Goal: Transaction & Acquisition: Purchase product/service

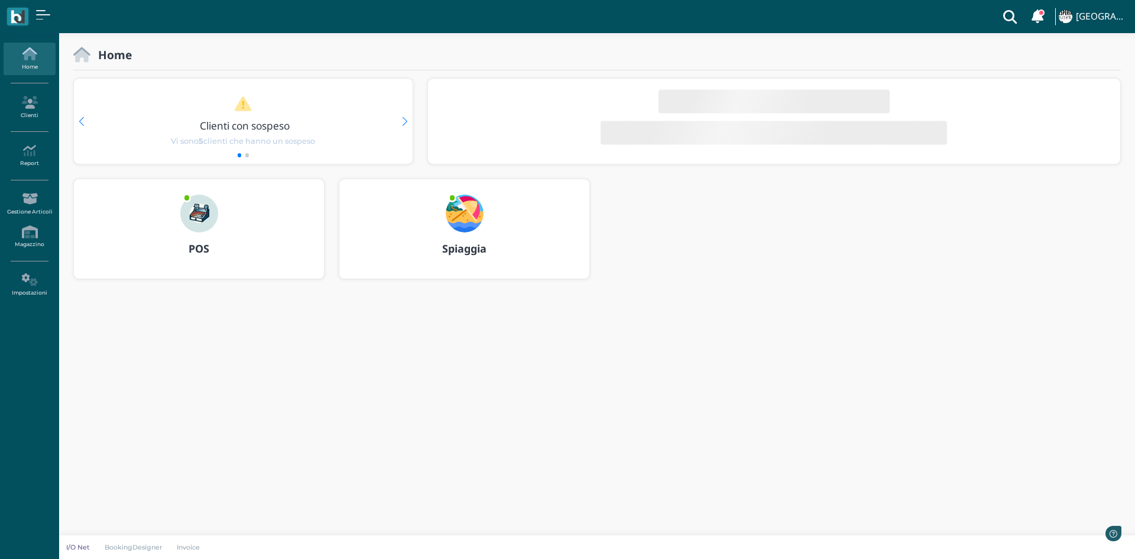
click at [196, 233] on div "POS" at bounding box center [199, 248] width 250 height 33
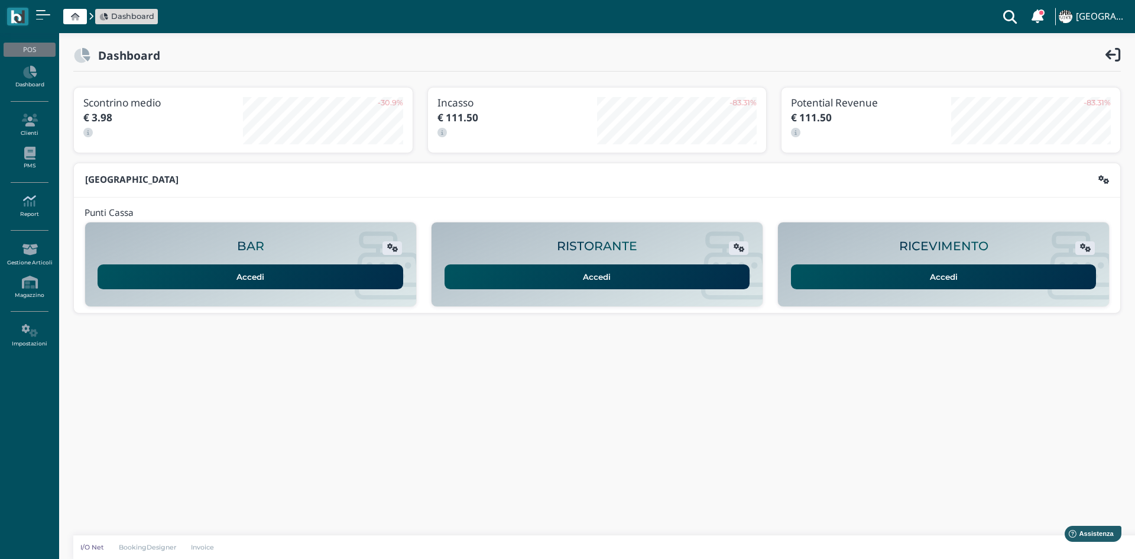
click at [30, 209] on link "Report" at bounding box center [29, 206] width 51 height 33
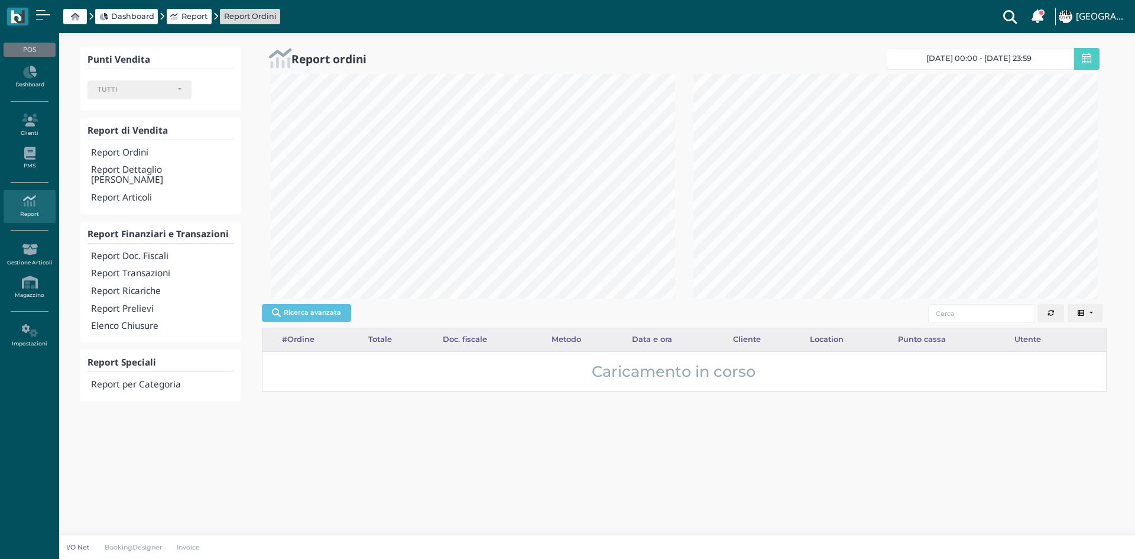
select select
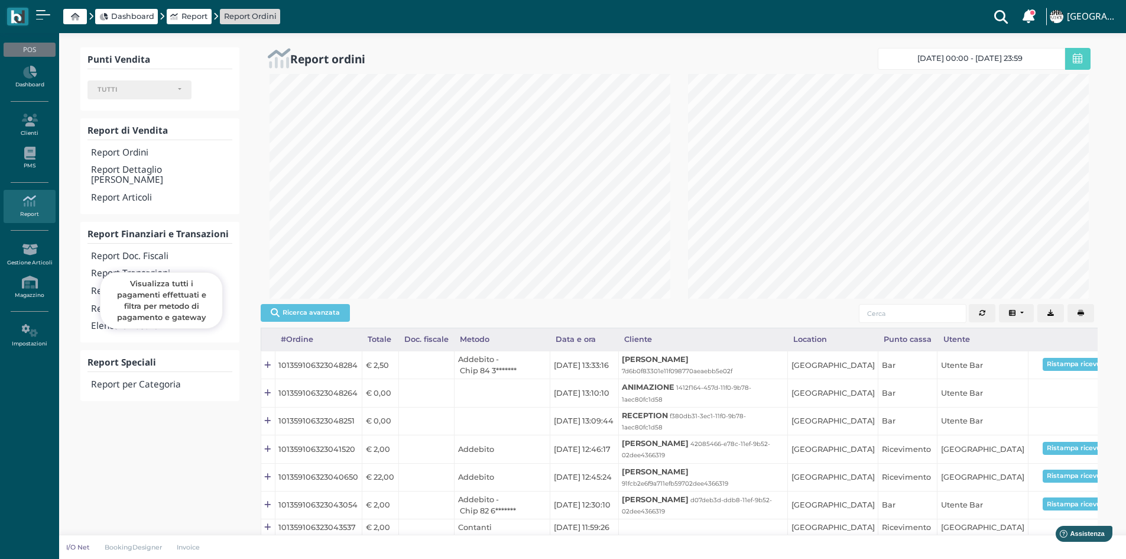
click at [132, 268] on h4 "Report Transazioni" at bounding box center [161, 273] width 141 height 10
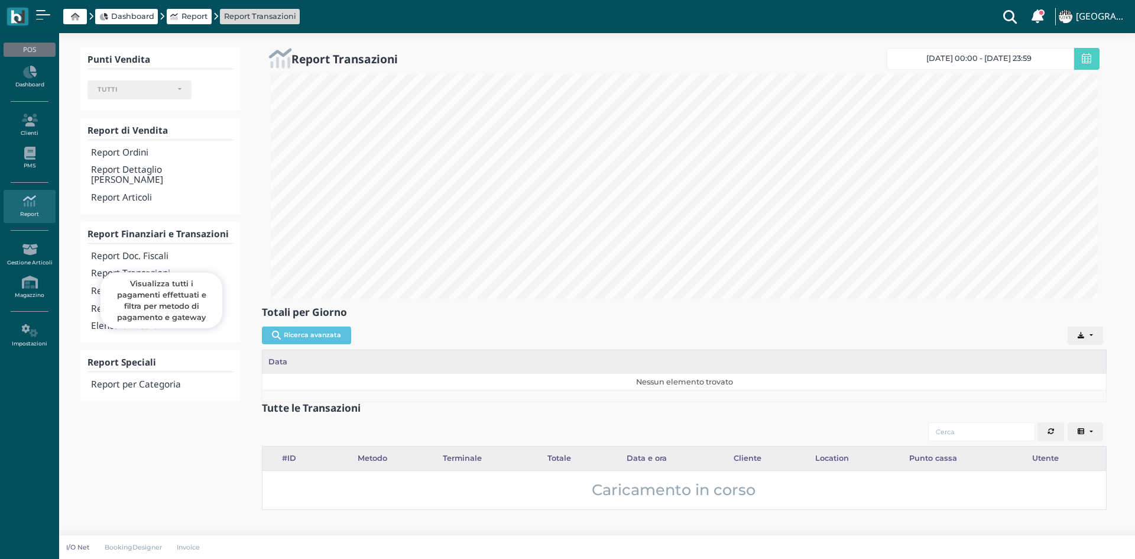
select select
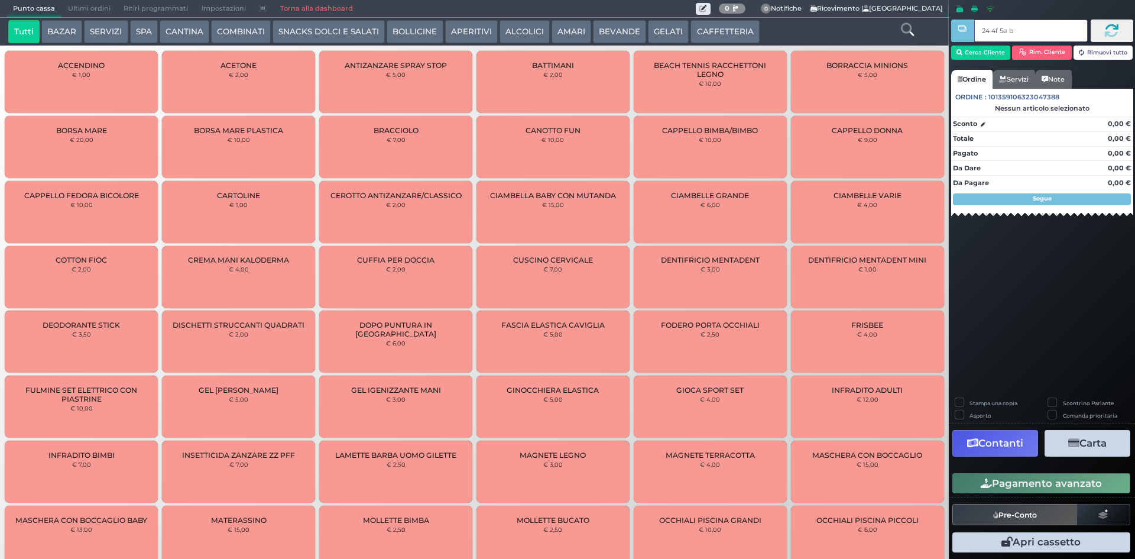
type input "24 4f 5e b0"
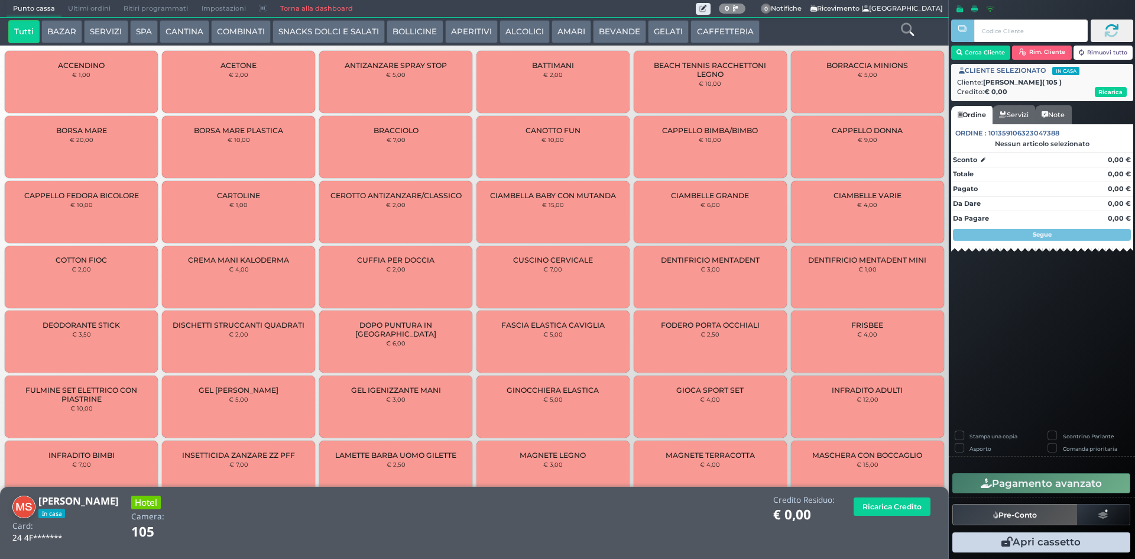
click at [66, 29] on button "BAZAR" at bounding box center [61, 32] width 41 height 24
click at [905, 24] on icon at bounding box center [907, 29] width 13 height 13
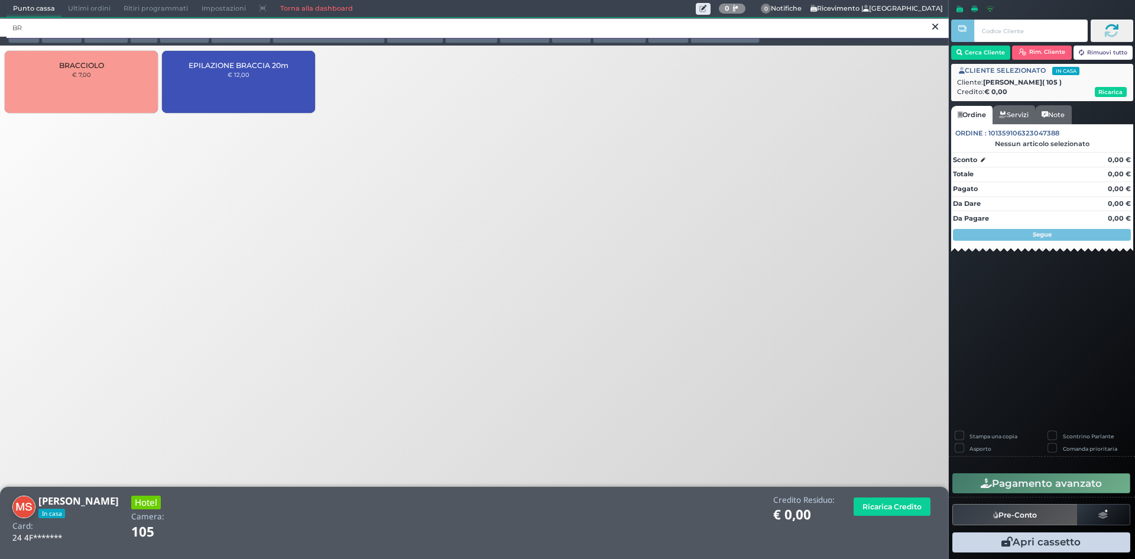
type input "B"
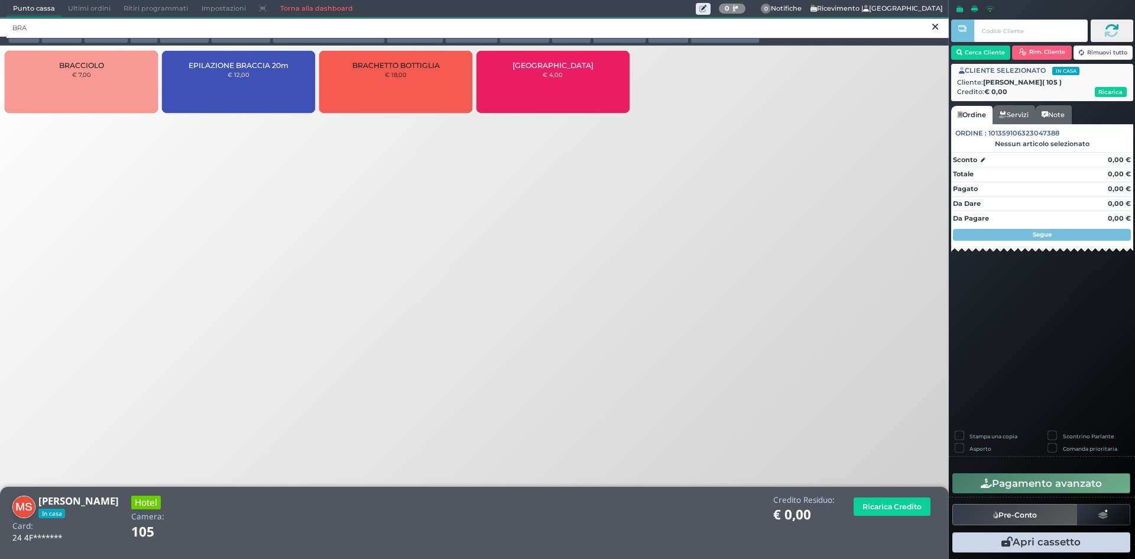
type input "BRA"
click at [109, 93] on div "BRACCIOLO € 7,00" at bounding box center [81, 82] width 153 height 62
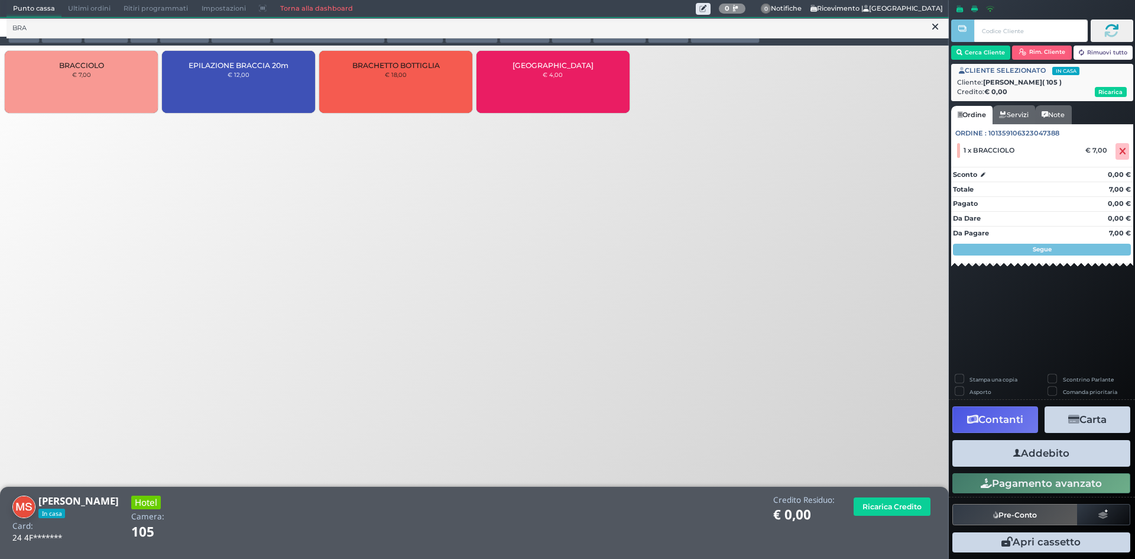
click at [1049, 453] on button "Addebito" at bounding box center [1041, 453] width 178 height 27
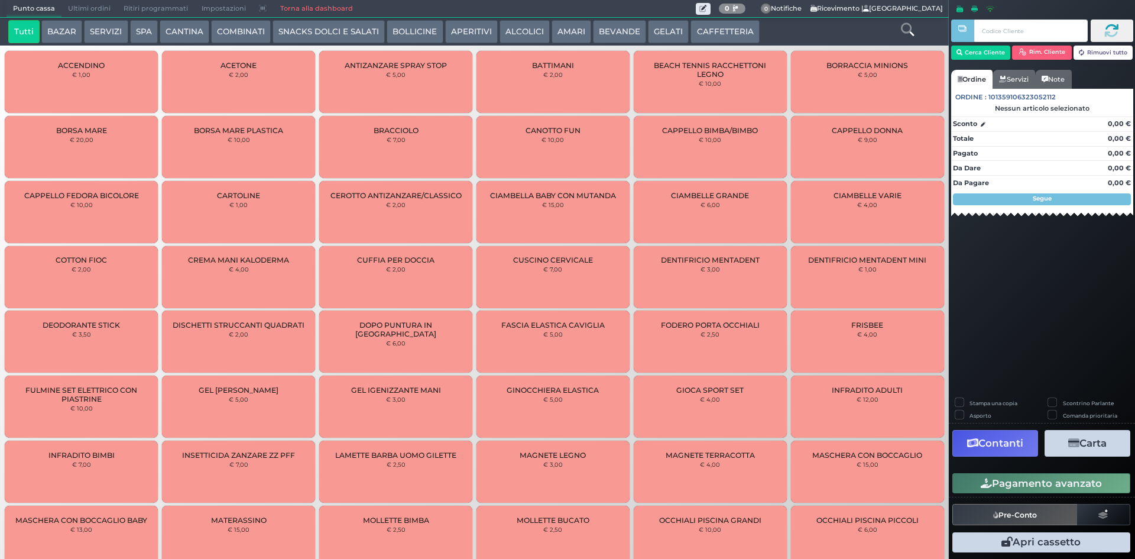
click at [144, 20] on button "SPA" at bounding box center [144, 32] width 28 height 24
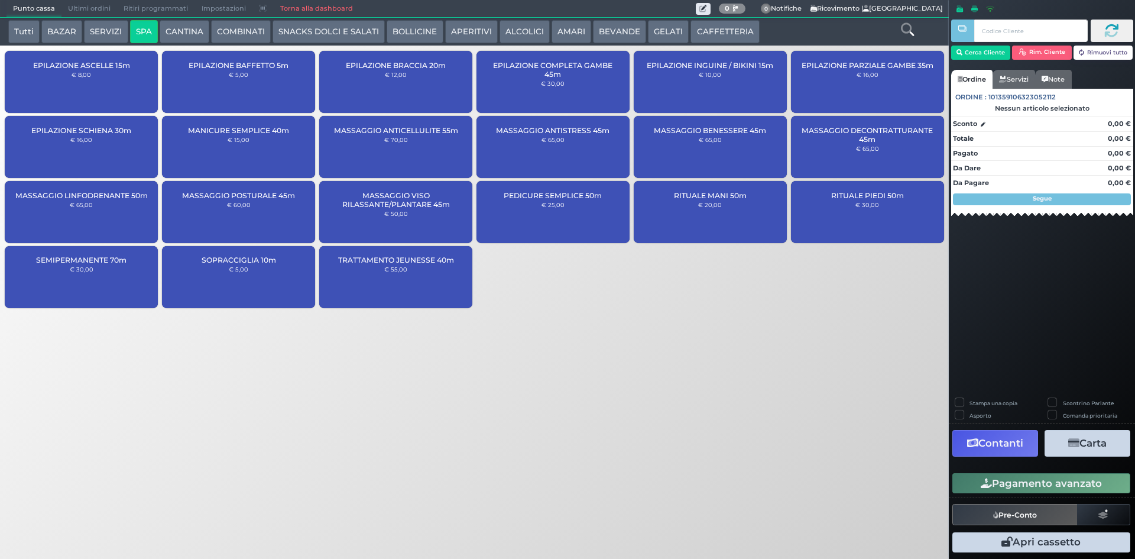
click at [115, 269] on div "SEMIPERMANENTE 70m € 30,00" at bounding box center [81, 277] width 153 height 62
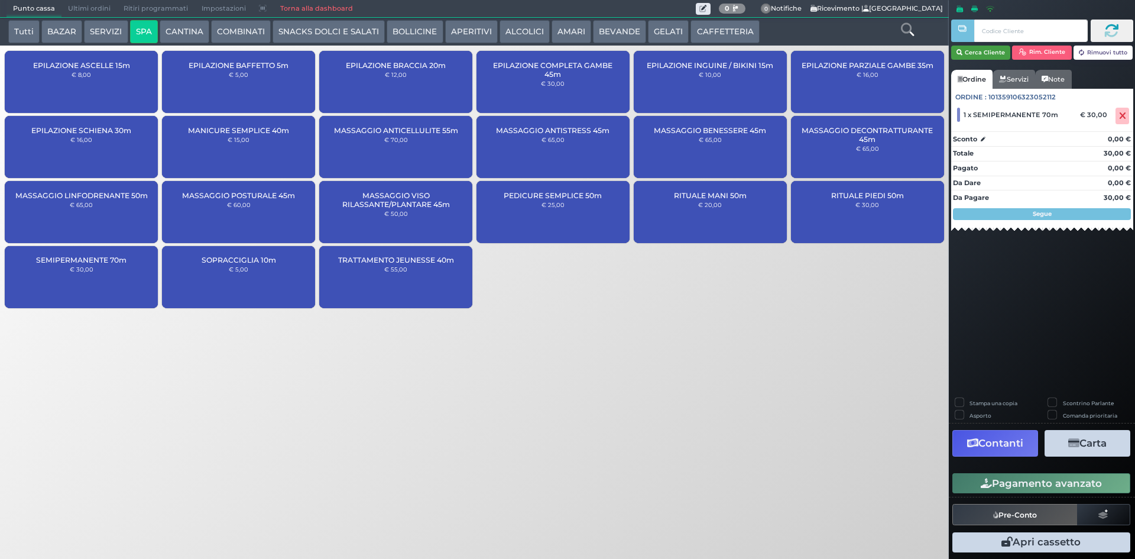
click at [1009, 51] on button "Cerca Cliente" at bounding box center [981, 53] width 60 height 14
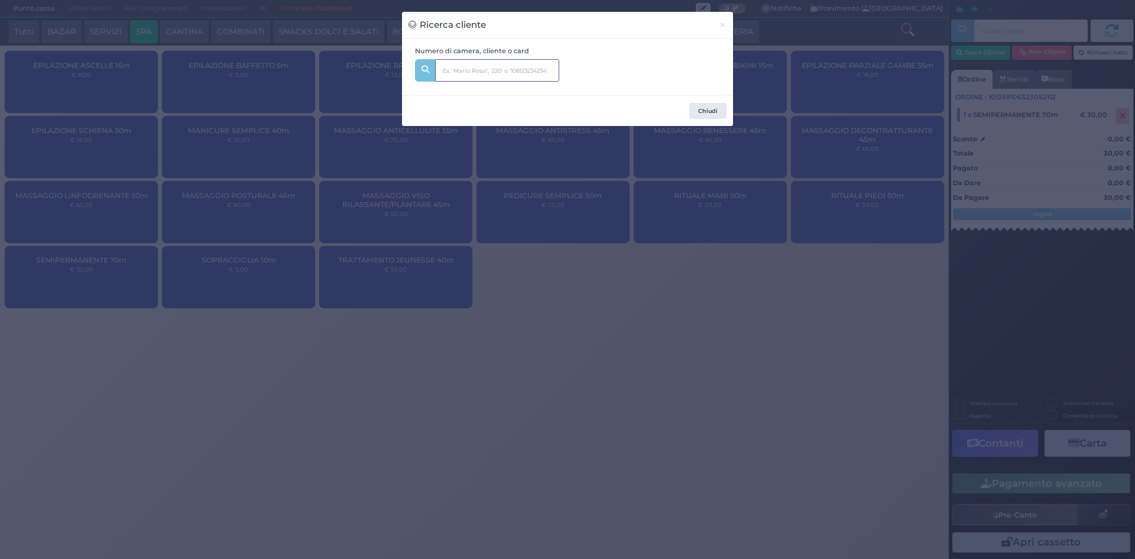
click at [547, 64] on input "text" at bounding box center [497, 70] width 124 height 22
type input "218"
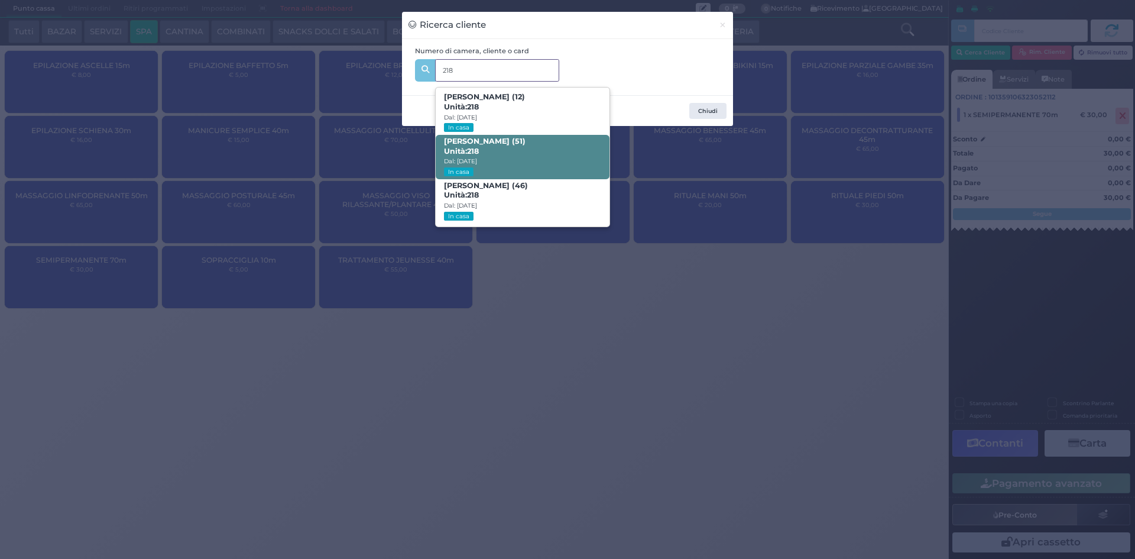
click at [560, 163] on span "Natascia Rocco (51) Unità: 218 Dal: 10/08/2025 In casa" at bounding box center [522, 157] width 173 height 44
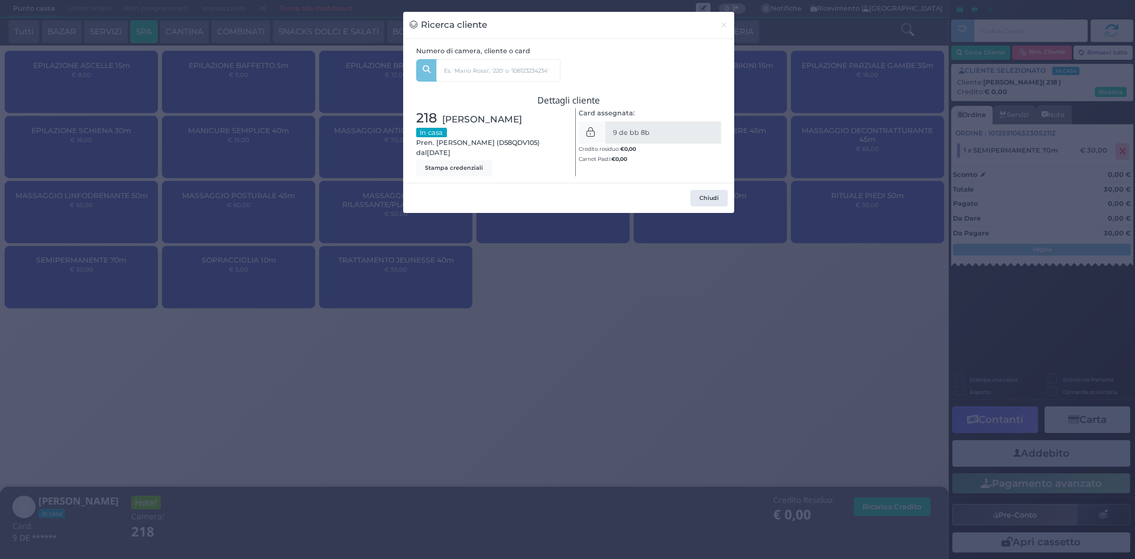
click at [903, 254] on div "Ricerca cliente × Numero di camera, cliente o card 218 Sofia Ismenia Dorina Fra…" at bounding box center [567, 279] width 1135 height 559
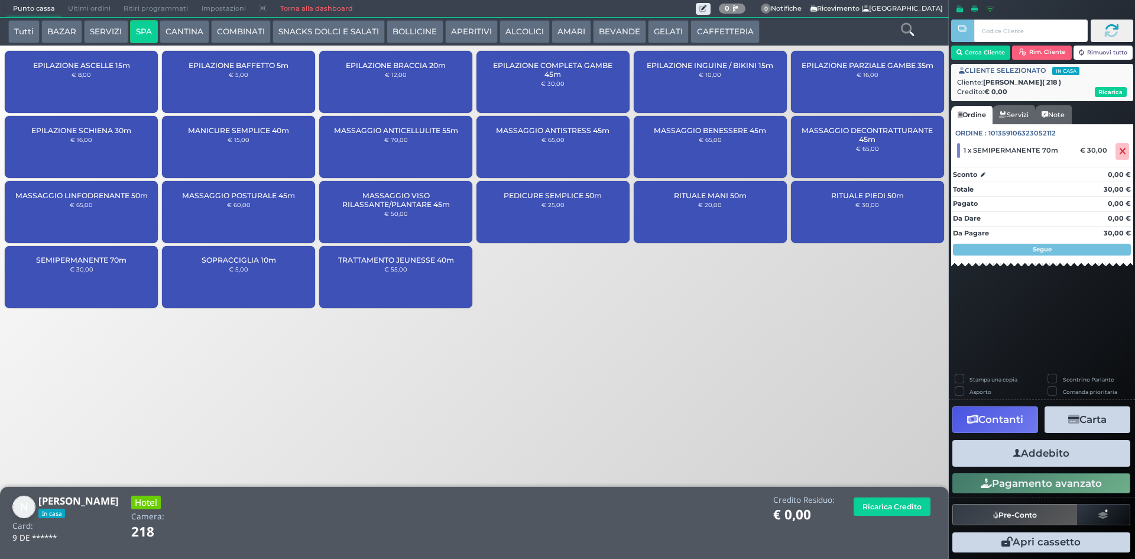
click at [1002, 452] on button "Addebito" at bounding box center [1041, 453] width 178 height 27
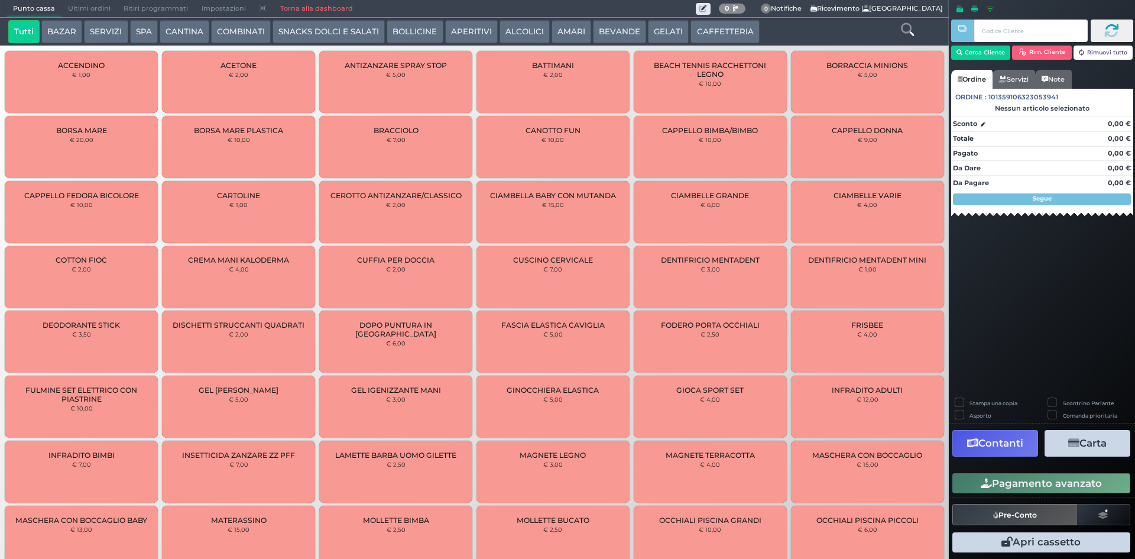
click at [142, 27] on button "SPA" at bounding box center [144, 32] width 28 height 24
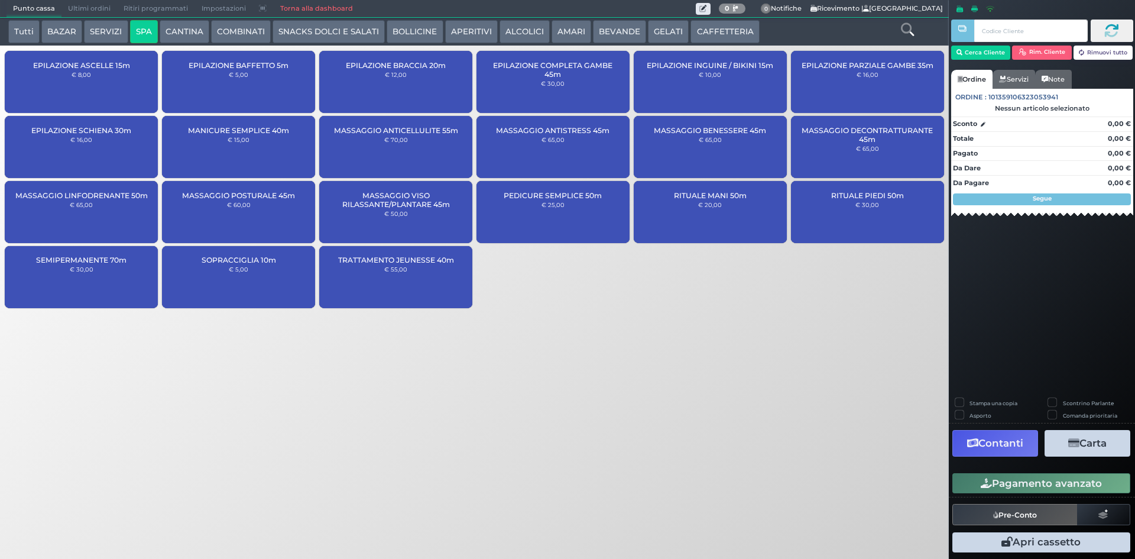
click at [130, 20] on button "SPA" at bounding box center [144, 32] width 28 height 24
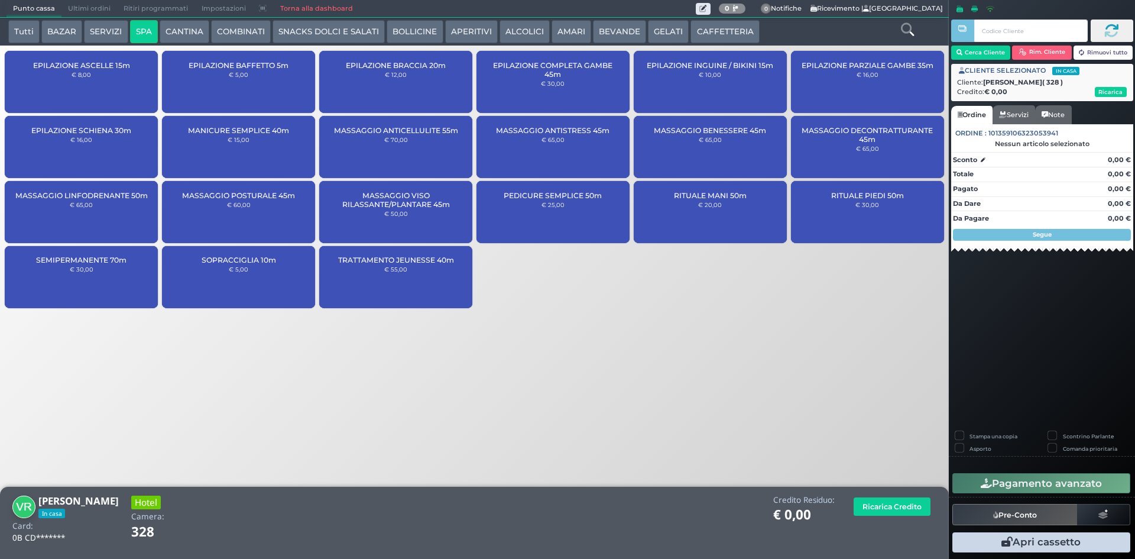
click at [115, 273] on div "SEMIPERMANENTE 70m € 30,00" at bounding box center [81, 277] width 153 height 62
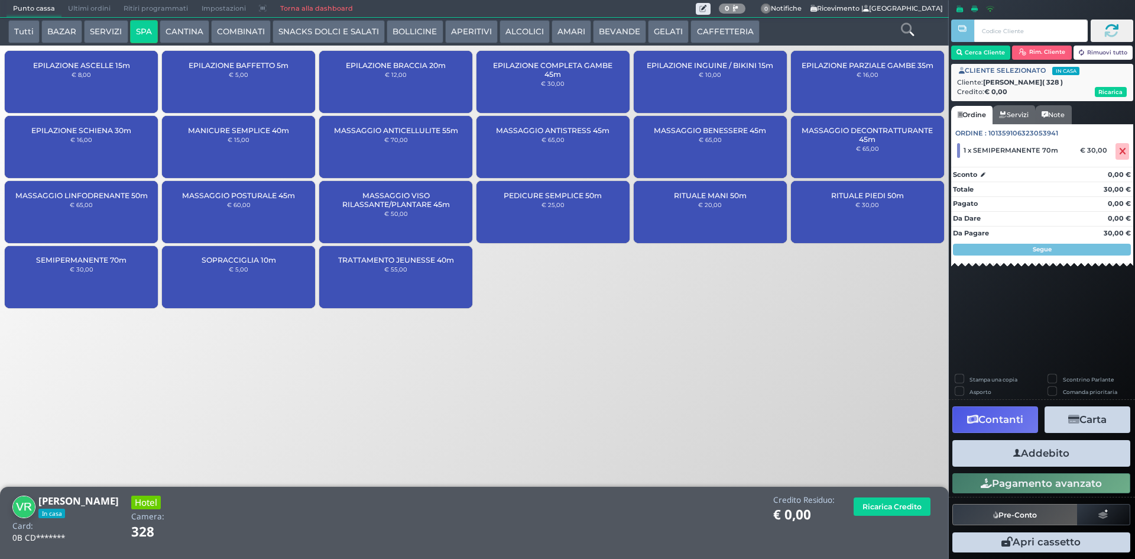
click at [1042, 449] on button "Addebito" at bounding box center [1041, 453] width 178 height 27
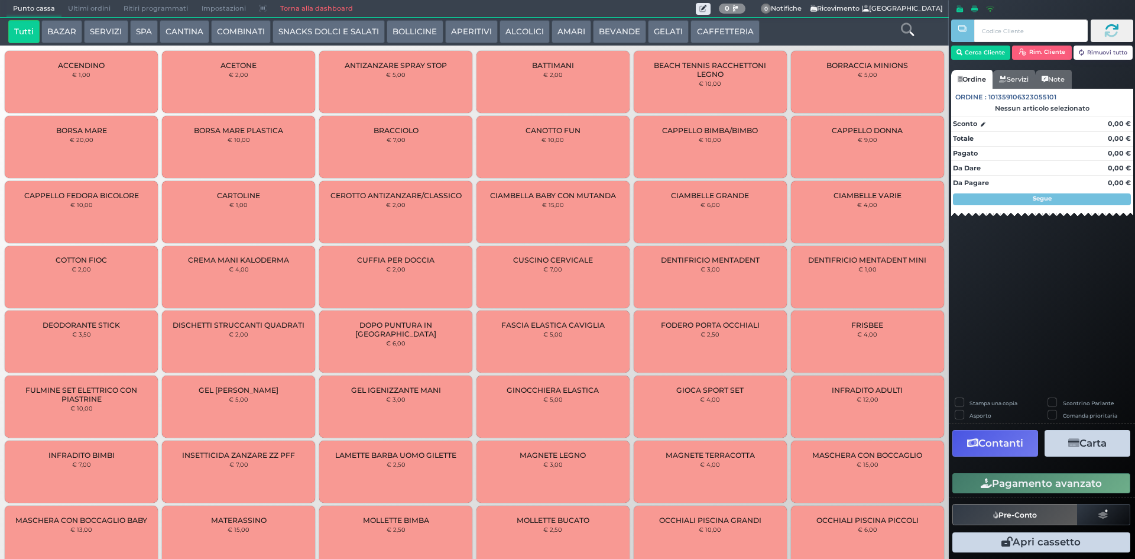
click at [660, 40] on button "GELATI" at bounding box center [668, 32] width 41 height 24
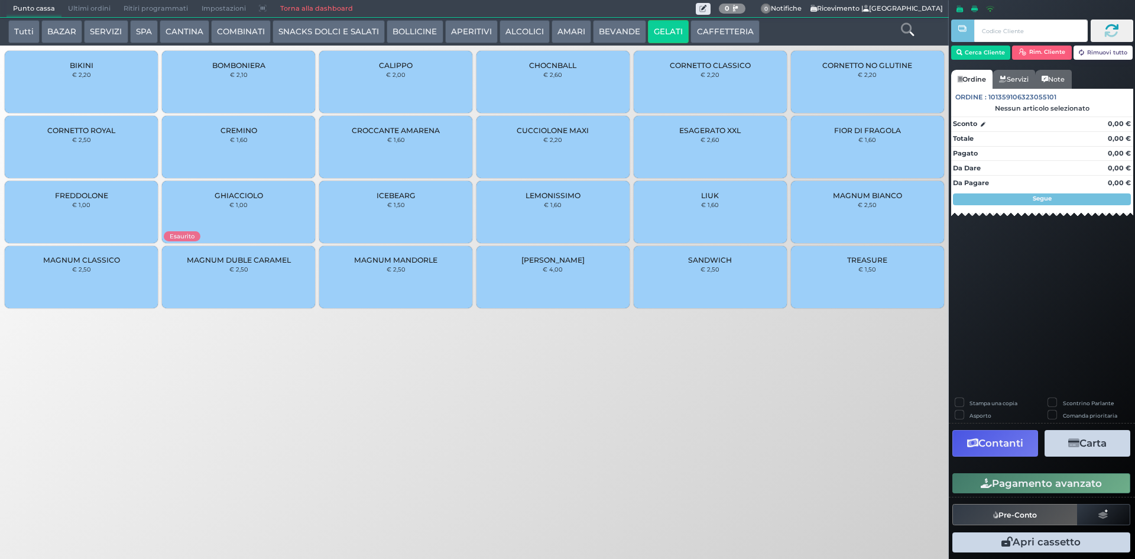
drag, startPoint x: 700, startPoint y: 90, endPoint x: 652, endPoint y: 99, distance: 49.3
click at [691, 93] on div "CORNETTO CLASSICO € 2,20" at bounding box center [710, 82] width 153 height 62
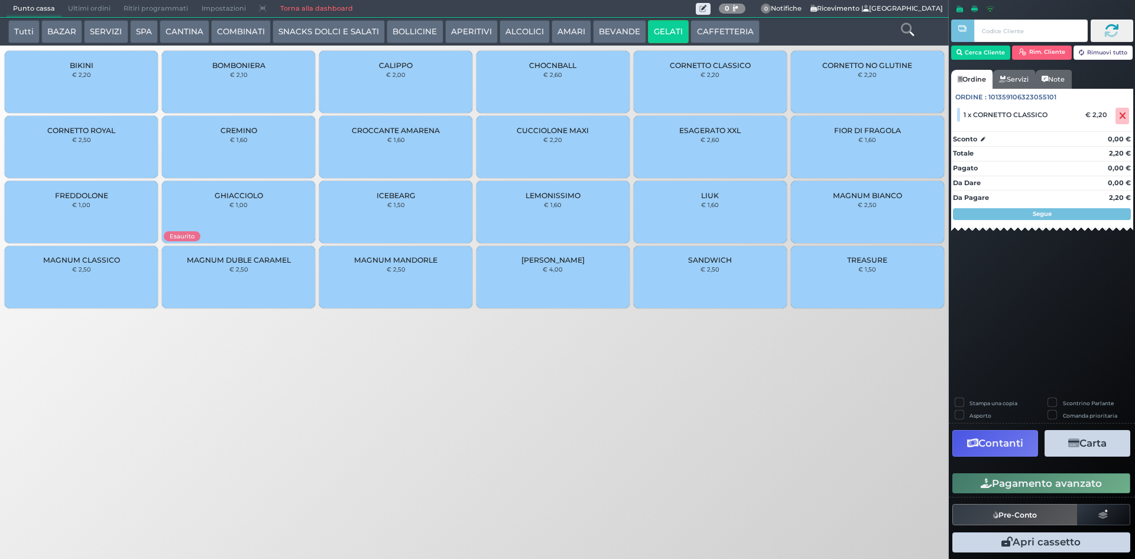
click at [1003, 483] on button "Pagamento avanzato" at bounding box center [1041, 483] width 178 height 20
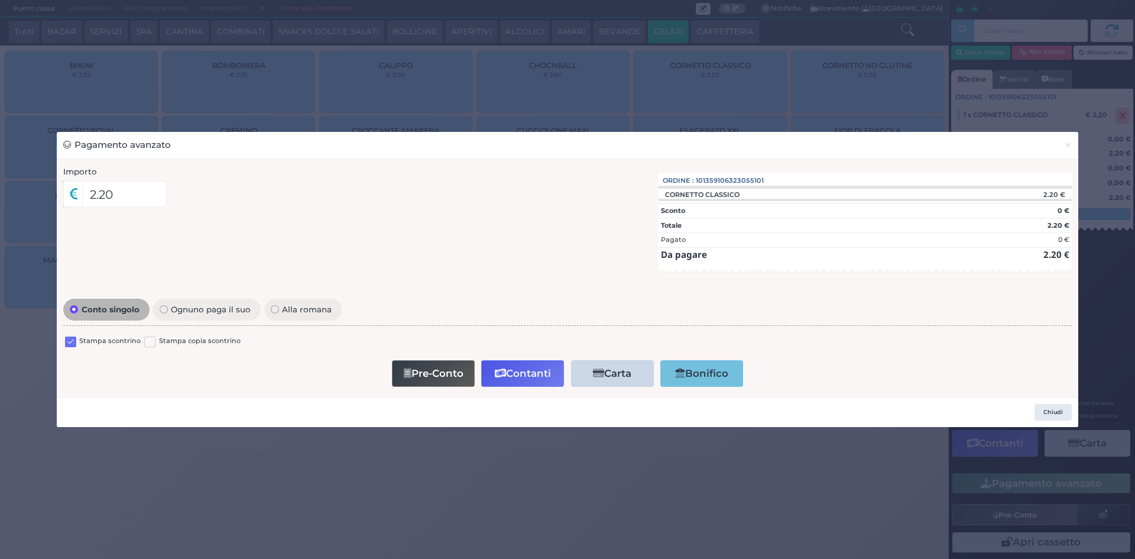
click at [78, 340] on div "Stampa scontrino" at bounding box center [103, 343] width 76 height 14
click at [76, 339] on label at bounding box center [70, 341] width 11 height 11
click at [0, 0] on input "checkbox" at bounding box center [0, 0] width 0 height 0
click at [433, 373] on button "Pre-Conto" at bounding box center [433, 373] width 83 height 27
click at [1067, 145] on span "×" at bounding box center [1068, 144] width 8 height 13
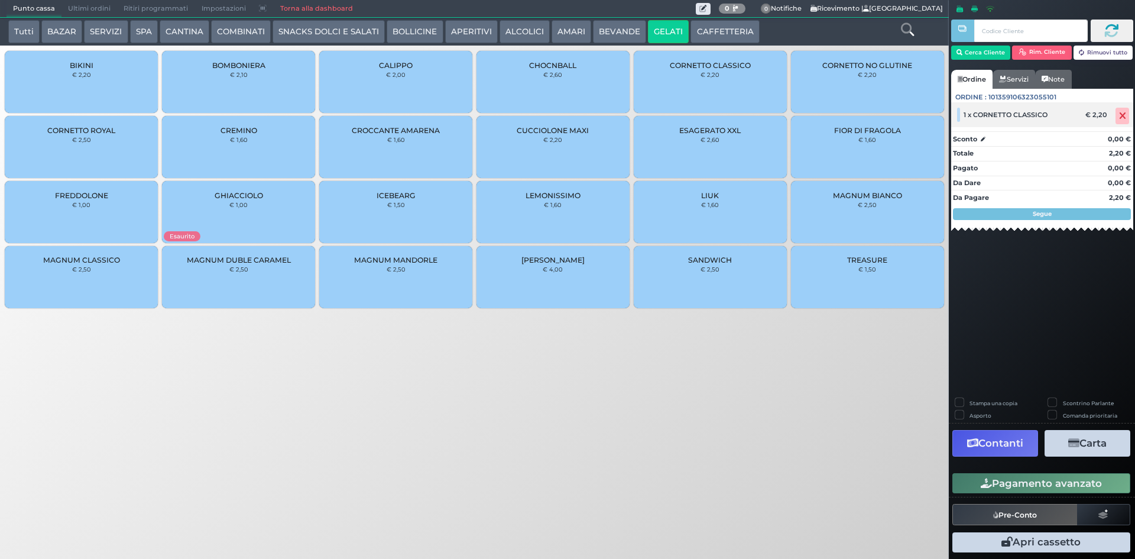
click at [1118, 115] on span at bounding box center [1123, 116] width 14 height 17
